Goal: Task Accomplishment & Management: Complete application form

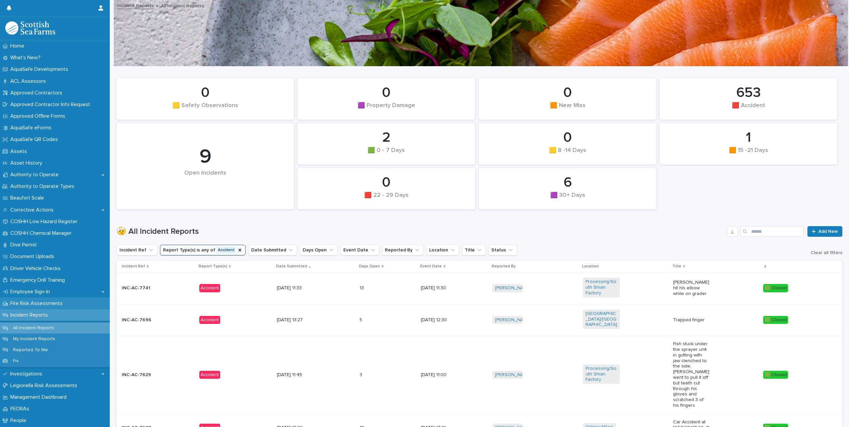
scroll to position [229, 0]
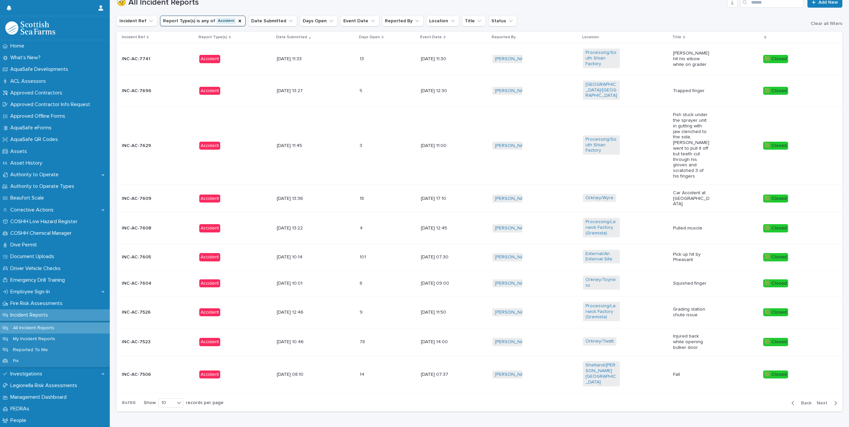
click at [30, 318] on p "Incident Reports" at bounding box center [31, 315] width 46 height 6
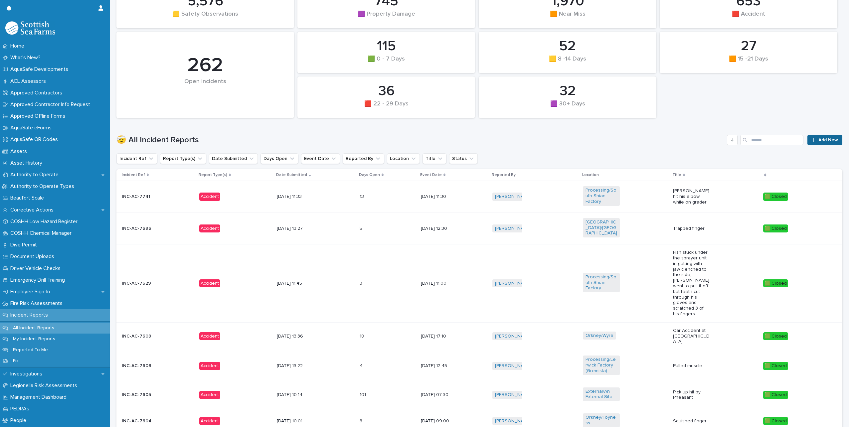
click at [814, 145] on link "Add New" at bounding box center [824, 140] width 35 height 11
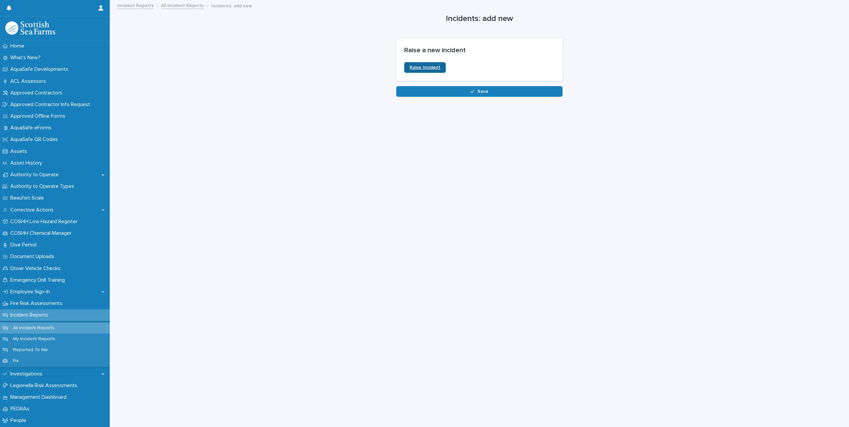
click at [424, 67] on span "Raise Incident" at bounding box center [424, 67] width 31 height 5
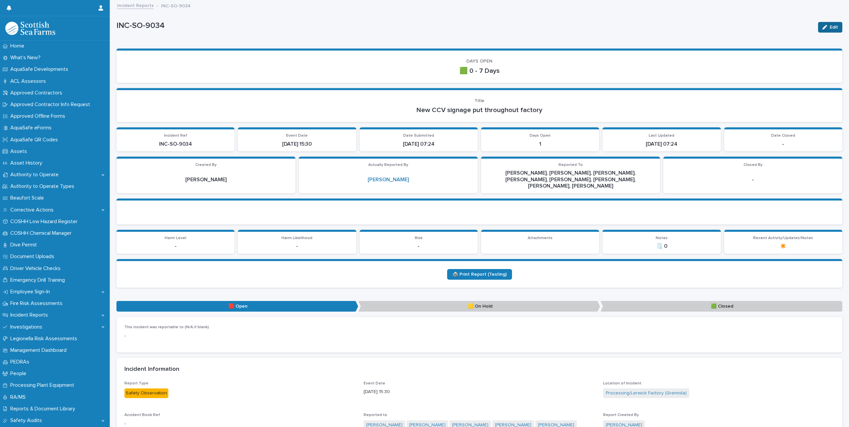
click at [823, 27] on div "button" at bounding box center [825, 27] width 7 height 5
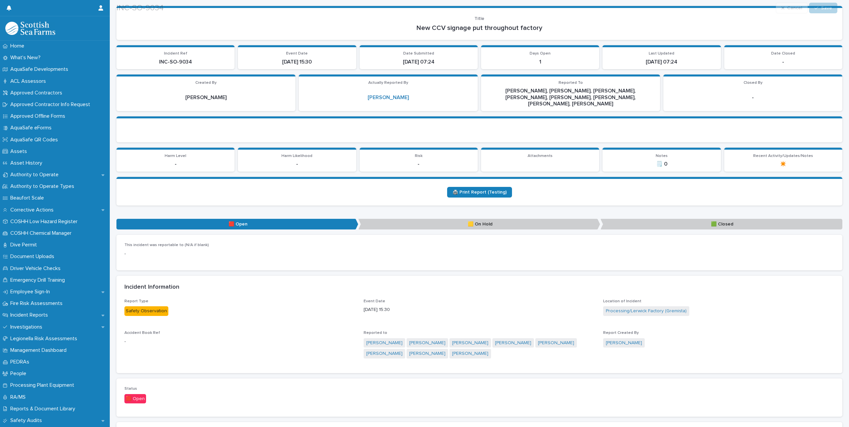
scroll to position [166, 0]
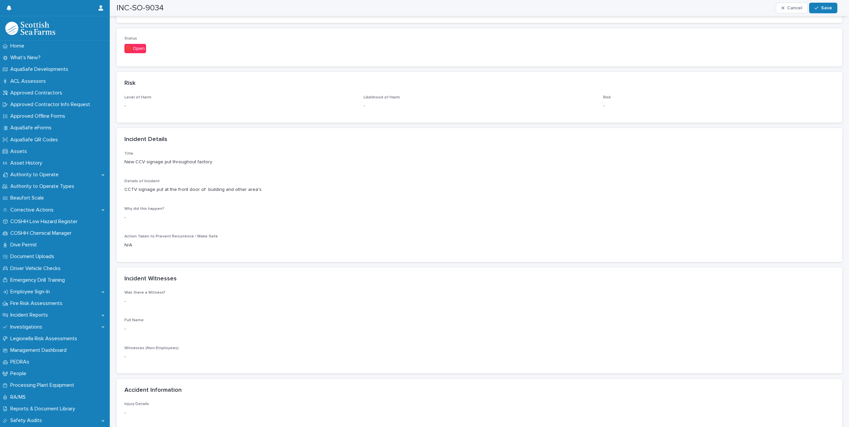
click at [219, 242] on p "N/A" at bounding box center [479, 245] width 710 height 7
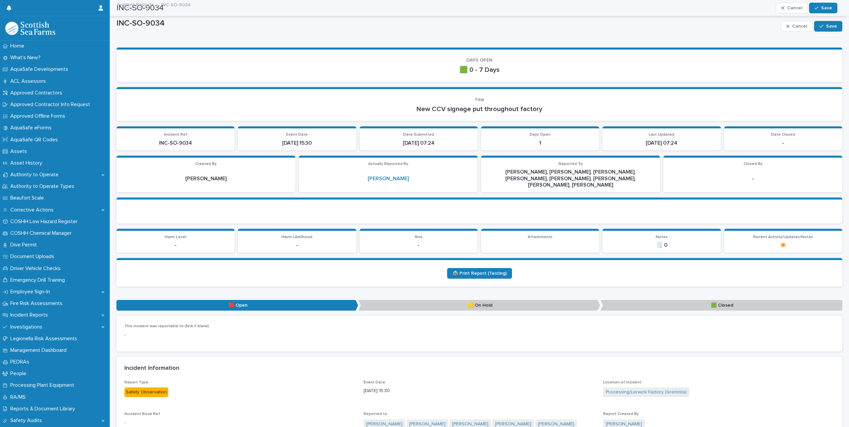
scroll to position [0, 0]
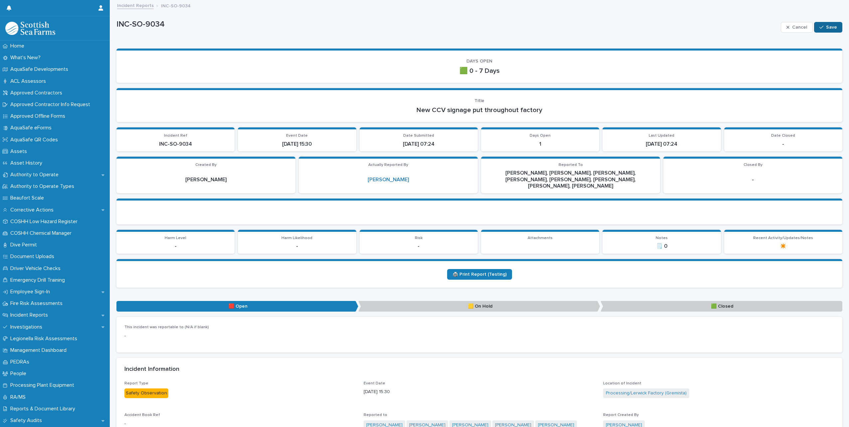
click at [826, 28] on span "Save" at bounding box center [831, 27] width 11 height 5
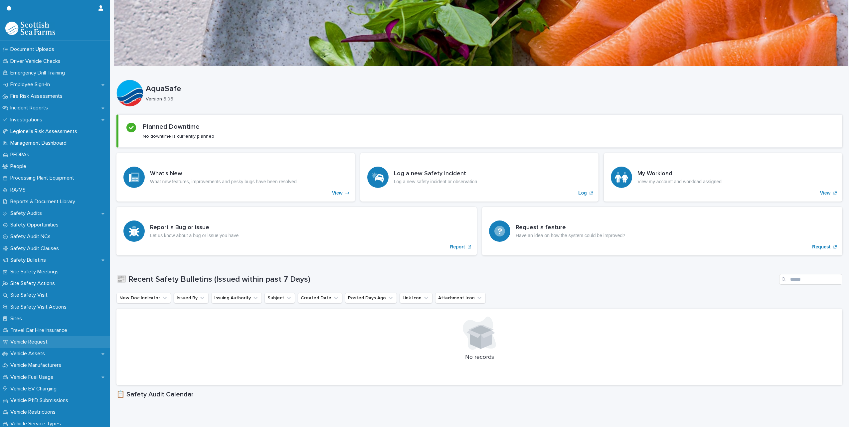
scroll to position [67, 0]
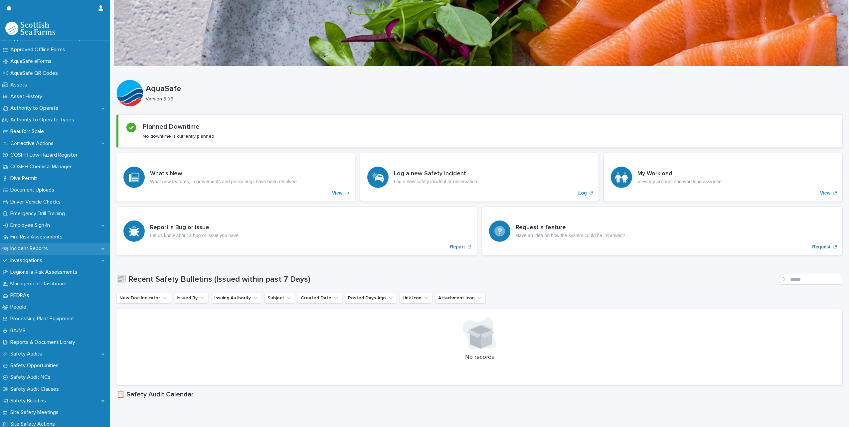
click at [44, 249] on p "Incident Reports" at bounding box center [31, 248] width 46 height 6
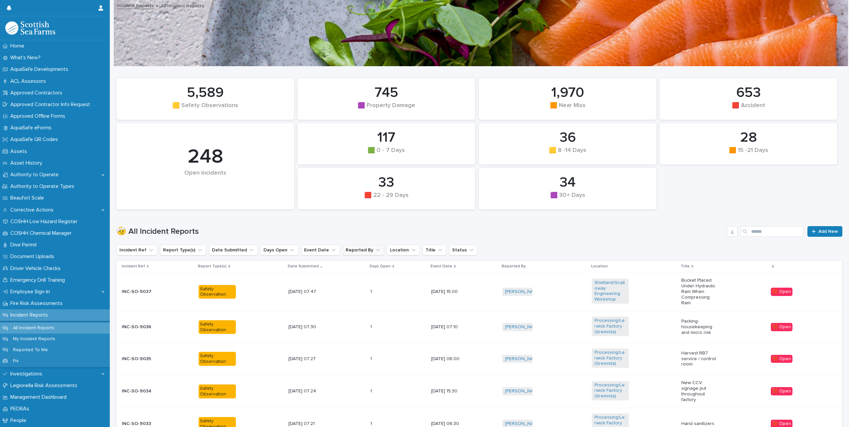
click at [346, 252] on button "Reported By" at bounding box center [364, 250] width 42 height 11
type input "*****"
click at [366, 294] on p "[PERSON_NAME]" at bounding box center [374, 292] width 71 height 5
click at [394, 228] on h1 "🤕 All Incident Reports" at bounding box center [420, 232] width 608 height 10
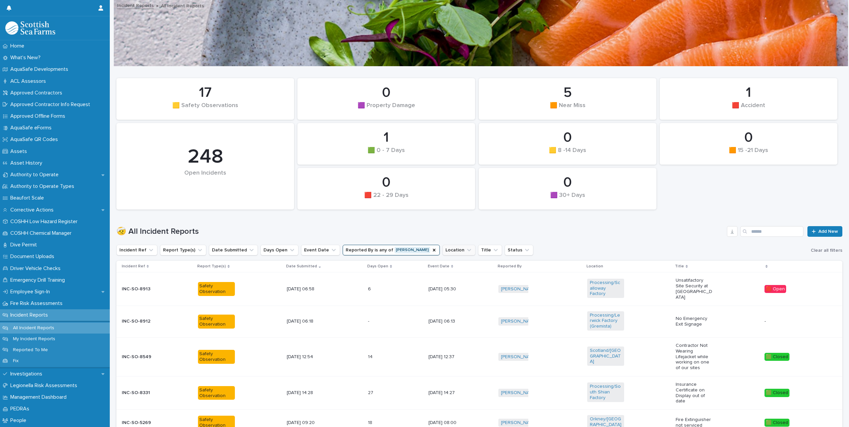
click at [448, 248] on button "Location" at bounding box center [458, 250] width 33 height 11
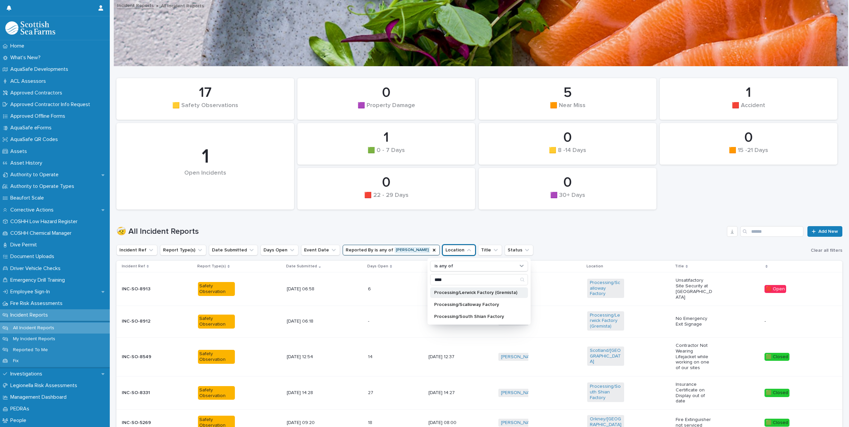
type input "****"
click at [475, 292] on p "Processing/Lerwick Factory (Gremista)" at bounding box center [475, 292] width 83 height 5
click at [460, 231] on h1 "🤕 All Incident Reports" at bounding box center [420, 232] width 608 height 10
